Goal: Task Accomplishment & Management: Complete application form

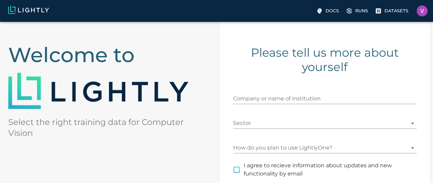
scroll to position [39, 2]
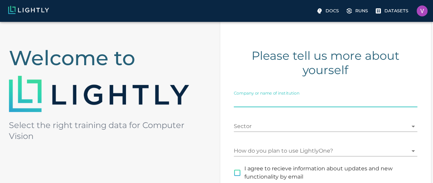
click at [313, 106] on input "Company or name of institution" at bounding box center [326, 101] width 184 height 11
type input "Vegavid Technology"
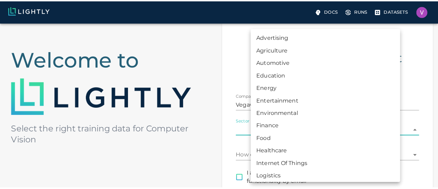
scroll to position [39, 0]
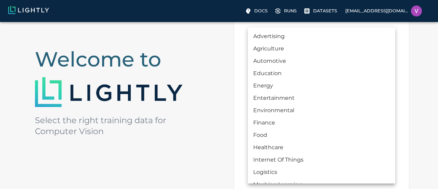
click at [300, 124] on body "Docs Runs Datasets [EMAIL_ADDRESS][DOMAIN_NAME] Welcome to Select the right tra…" at bounding box center [219, 142] width 438 height 318
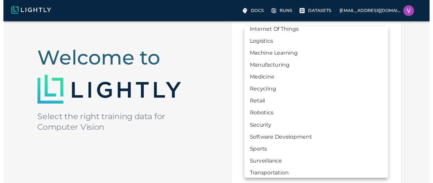
scroll to position [131, 0]
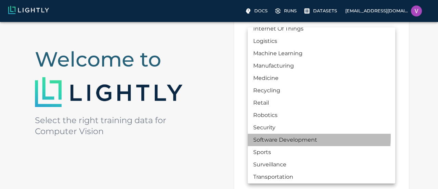
click at [276, 137] on li "Software Development" at bounding box center [321, 139] width 147 height 12
type input "SOFTWARE_DEVELOPMENT"
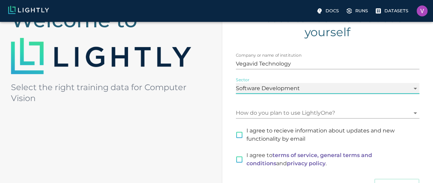
scroll to position [77, 0]
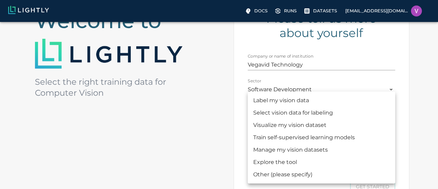
click at [296, 113] on body "Docs Runs Datasets [EMAIL_ADDRESS][DOMAIN_NAME] Welcome to Select the right tra…" at bounding box center [219, 104] width 438 height 318
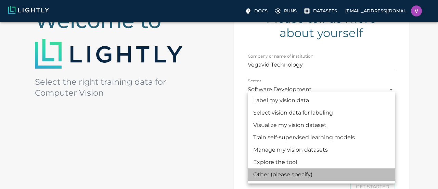
click at [270, 176] on li "Other (please specify)" at bounding box center [321, 174] width 147 height 12
type input "OTHER"
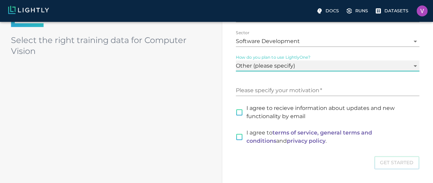
scroll to position [126, 0]
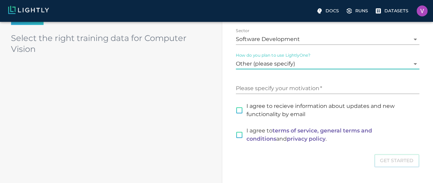
click at [290, 82] on div "Please specify your motivation   *" at bounding box center [328, 86] width 184 height 16
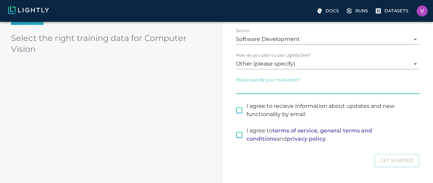
click at [285, 87] on input "Please specify your motivation   *" at bounding box center [328, 88] width 184 height 11
type input "Software Developer"
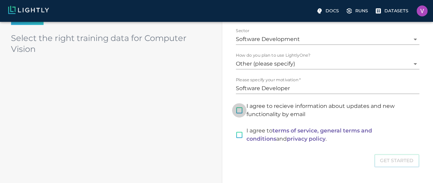
click at [246, 109] on input "I agree to recieve information about updates and new functionality by email" at bounding box center [239, 110] width 14 height 14
checkbox input "true"
click at [246, 136] on input "I agree to terms of service, general terms and conditions and privacy policy ." at bounding box center [239, 135] width 14 height 14
checkbox input "true"
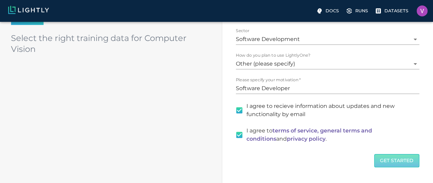
click at [374, 156] on button "Get Started" at bounding box center [396, 160] width 45 height 13
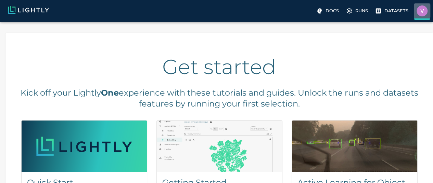
click at [414, 15] on label "[EMAIL_ADDRESS][DOMAIN_NAME]" at bounding box center [422, 11] width 16 height 16
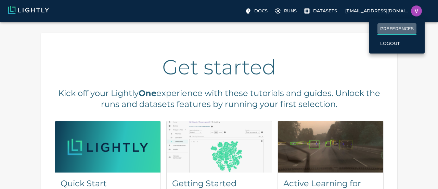
click at [384, 28] on p "Preferences" at bounding box center [397, 28] width 34 height 7
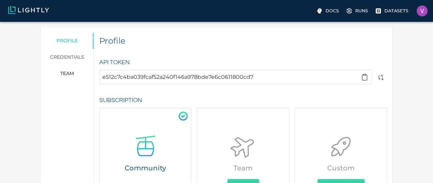
click at [289, 74] on input "e512c7c4ba039fcaf52a240f146a978bde7e6c0611800cd7" at bounding box center [229, 77] width 255 height 11
type input "e512c7c4ba039fcaf52a240f146a978bde7e6c0611800cd7"
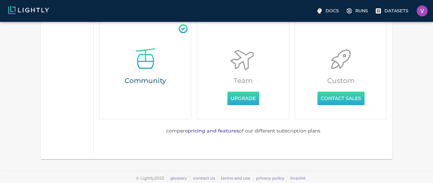
scroll to position [87, 0]
click at [164, 77] on h6 "Community" at bounding box center [145, 81] width 86 height 11
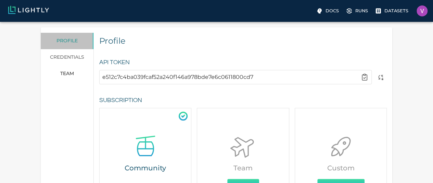
click at [93, 41] on link "profile" at bounding box center [67, 41] width 53 height 16
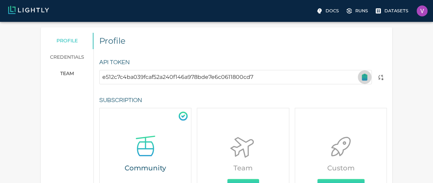
click at [360, 77] on icon "button" at bounding box center [364, 77] width 8 height 8
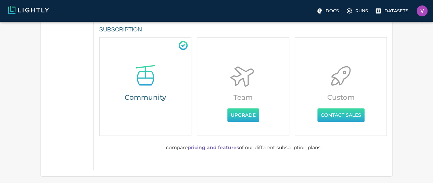
scroll to position [71, 0]
click at [152, 98] on h6 "Community" at bounding box center [145, 97] width 86 height 11
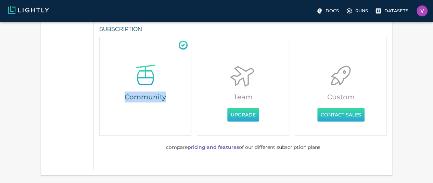
click at [152, 98] on h6 "Community" at bounding box center [145, 97] width 86 height 11
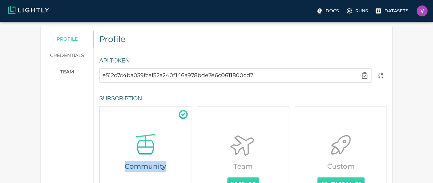
scroll to position [0, 0]
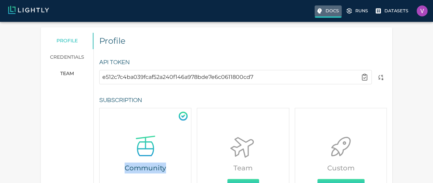
click at [325, 13] on p "Docs" at bounding box center [331, 11] width 13 height 7
click at [0, 0] on p "[EMAIL_ADDRESS][DOMAIN_NAME]" at bounding box center [0, 0] width 0 height 0
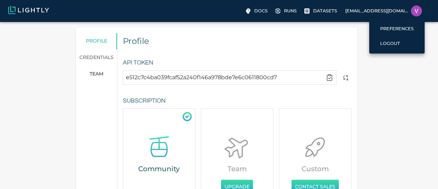
click at [100, 74] on div at bounding box center [219, 94] width 438 height 189
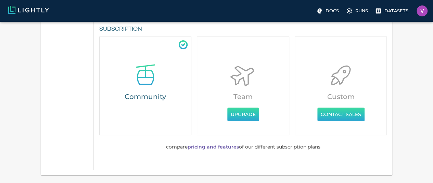
scroll to position [88, 0]
